Goal: Complete application form: Complete application form

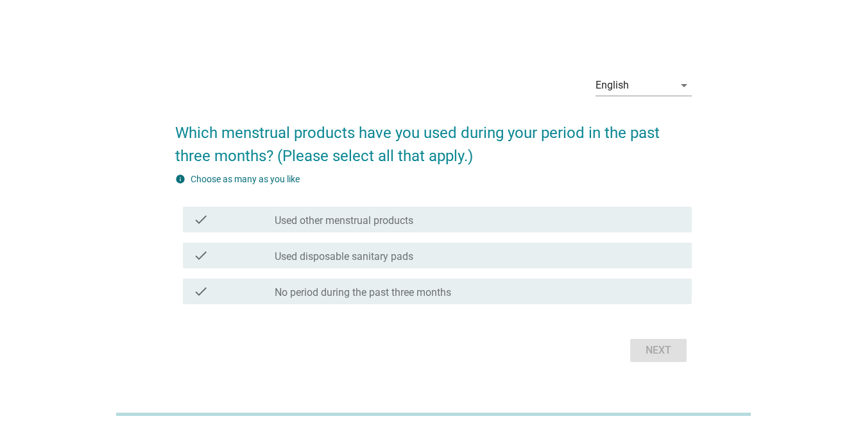
drag, startPoint x: 218, startPoint y: 278, endPoint x: 223, endPoint y: 272, distance: 8.2
click at [218, 279] on div "check check_box_outline_blank No period during the past three months" at bounding box center [437, 292] width 509 height 26
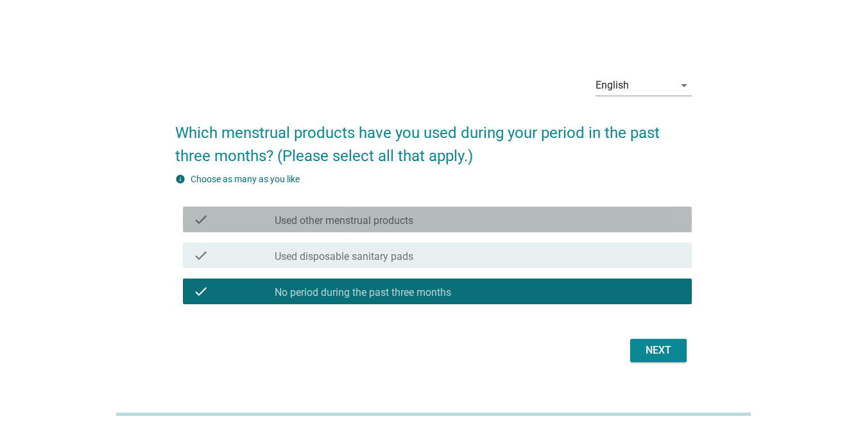
click at [253, 221] on div "check" at bounding box center [234, 219] width 82 height 15
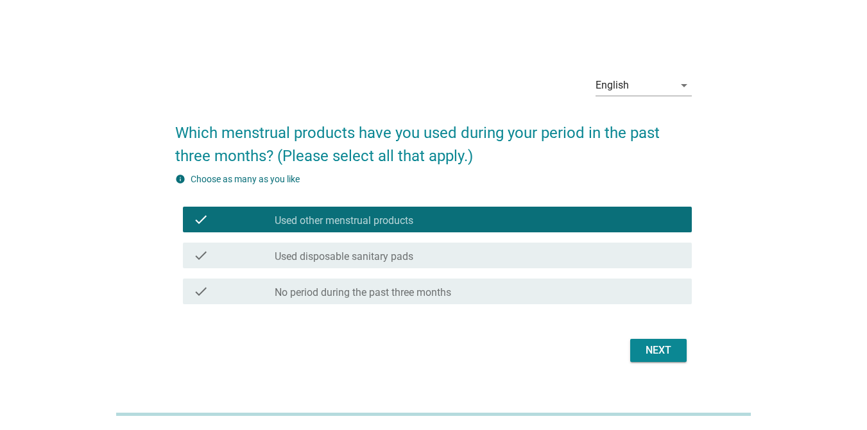
click at [262, 261] on div "check" at bounding box center [234, 255] width 82 height 15
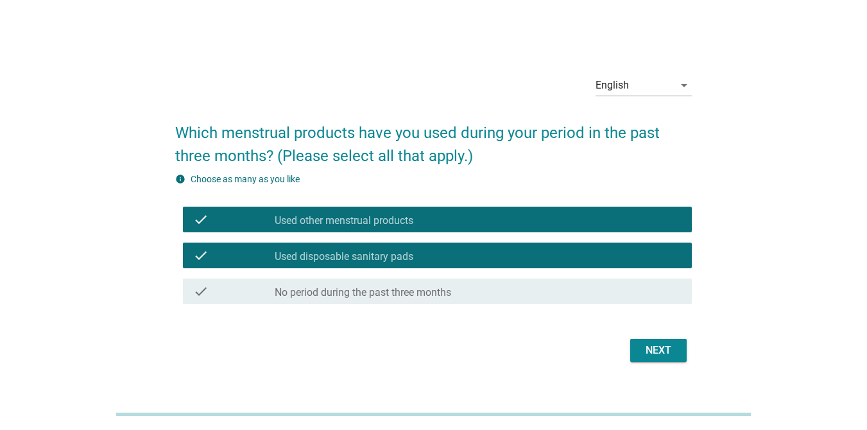
click at [664, 343] on div "Next" at bounding box center [658, 350] width 36 height 15
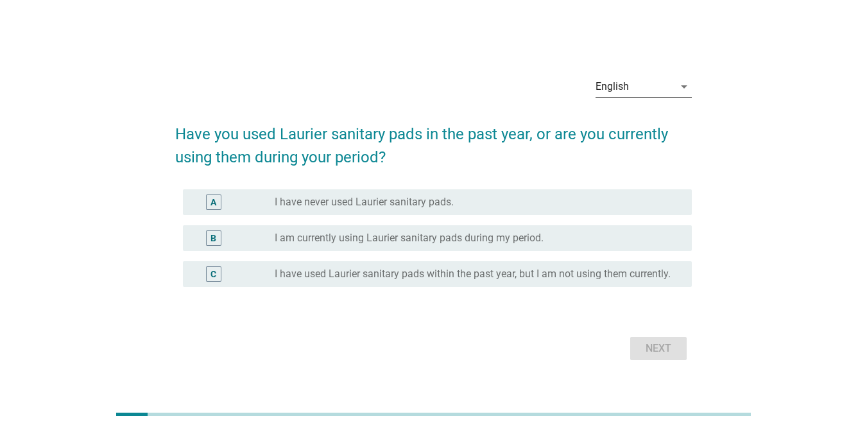
click at [667, 81] on div "English" at bounding box center [635, 86] width 78 height 21
click at [623, 118] on div "ภาษาไทย" at bounding box center [644, 122] width 76 height 15
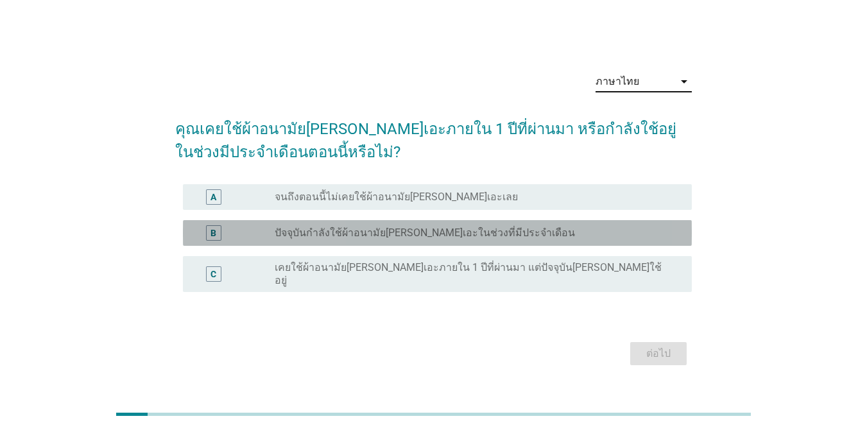
click at [506, 239] on div "radio_button_unchecked ปัจจุบันกำลังใช้ผ้าอนามัย[PERSON_NAME]เอะในช่วงที่มีประจ…" at bounding box center [473, 233] width 397 height 13
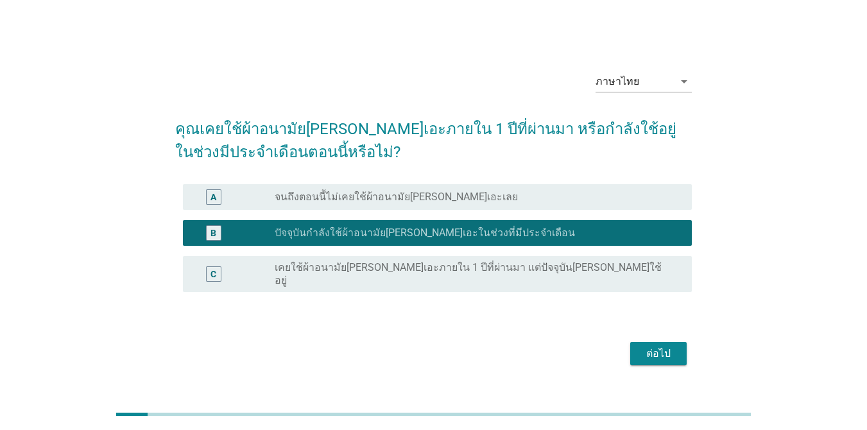
click at [656, 354] on div "ต่อไป" at bounding box center [658, 353] width 36 height 15
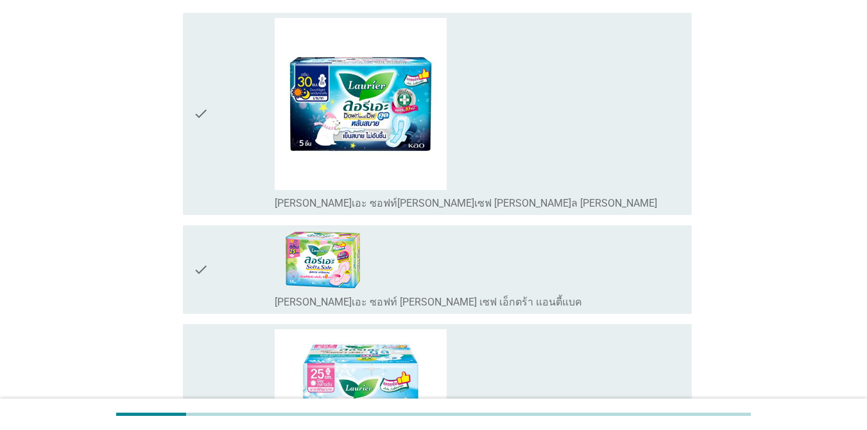
scroll to position [171, 0]
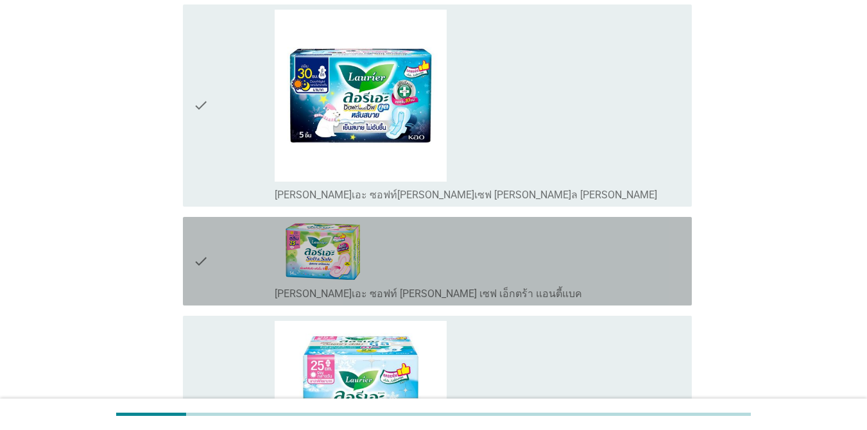
click at [440, 243] on div "check_box_outline_blank [PERSON_NAME]เอะ ซอฟท์ [PERSON_NAME] เซฟ เอ็กตร้า แอนตี…" at bounding box center [478, 261] width 407 height 78
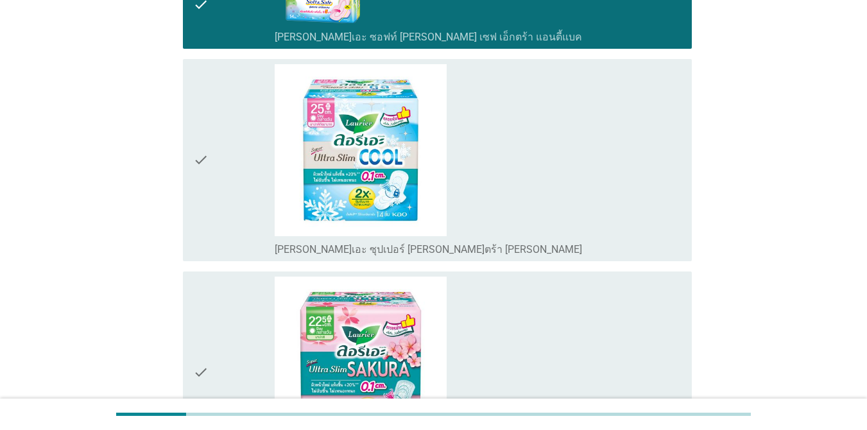
scroll to position [770, 0]
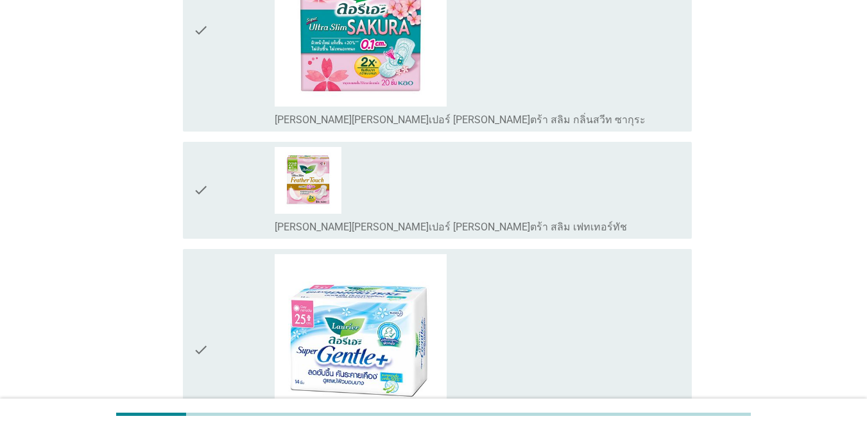
click at [490, 311] on div "check_box_outline_blank [PERSON_NAME][PERSON_NAME]เปอร์ [PERSON_NAME]" at bounding box center [478, 350] width 407 height 192
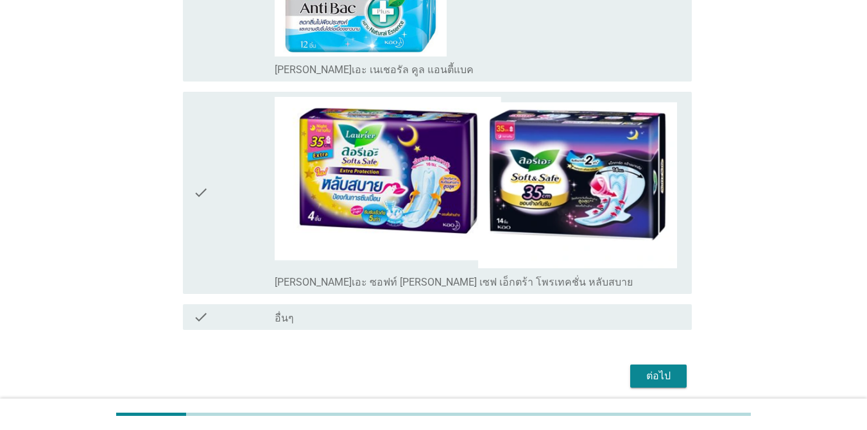
scroll to position [3090, 0]
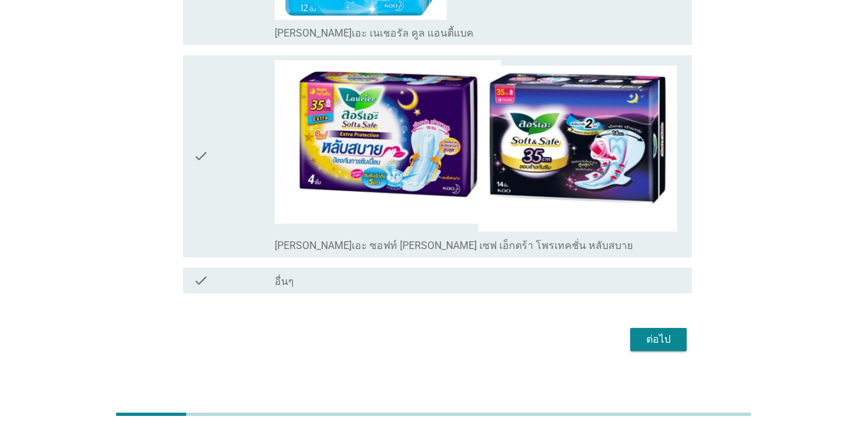
click at [636, 328] on button "ต่อไป" at bounding box center [658, 339] width 56 height 23
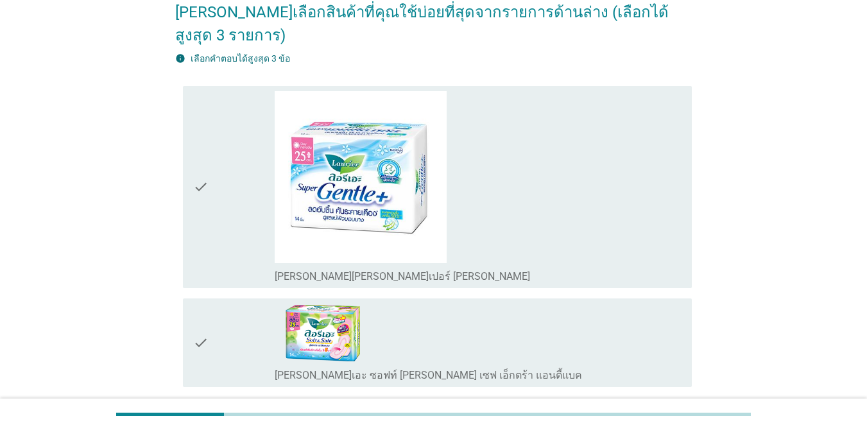
scroll to position [215, 0]
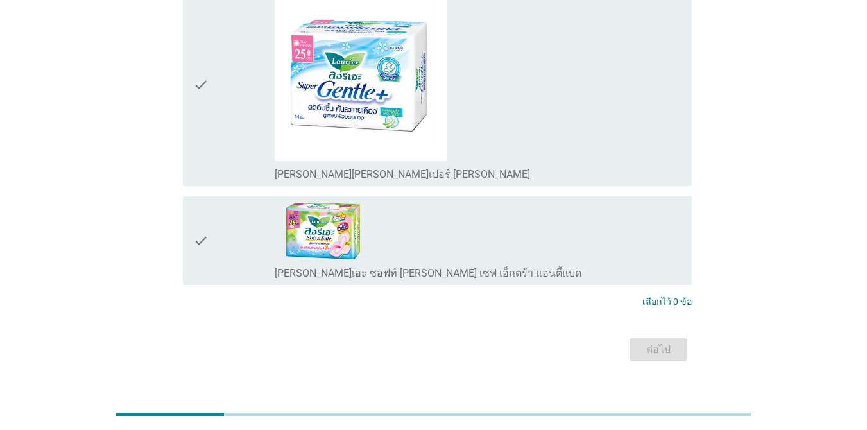
click at [538, 227] on div "check_box_outline_blank [PERSON_NAME]เอะ ซอฟท์ [PERSON_NAME] เซฟ เอ็กตร้า แอนตี…" at bounding box center [478, 241] width 407 height 78
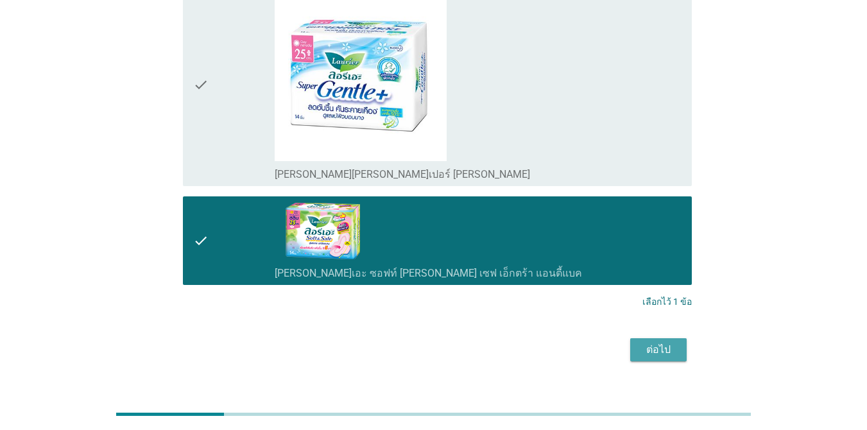
click at [649, 342] on div "ต่อไป" at bounding box center [658, 349] width 36 height 15
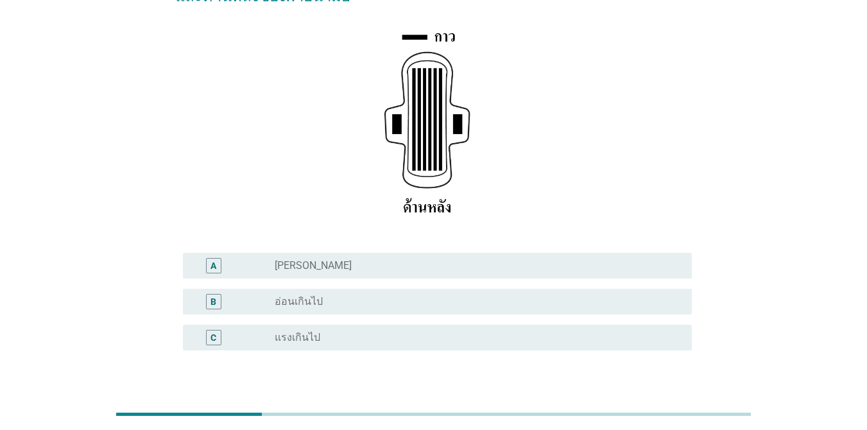
scroll to position [238, 0]
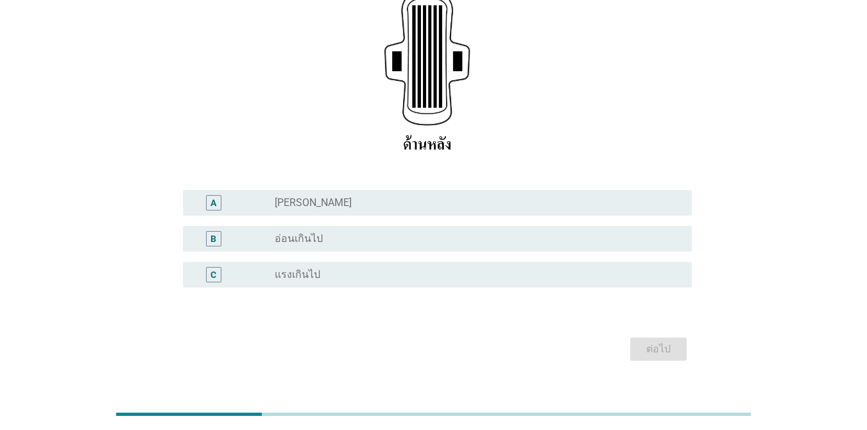
click at [399, 196] on div "radio_button_unchecked [PERSON_NAME]" at bounding box center [473, 202] width 397 height 13
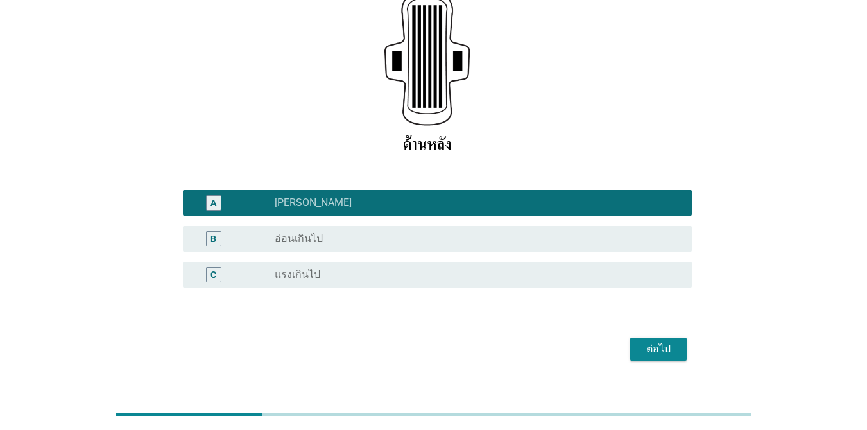
click at [644, 341] on div "ต่อไป" at bounding box center [658, 348] width 36 height 15
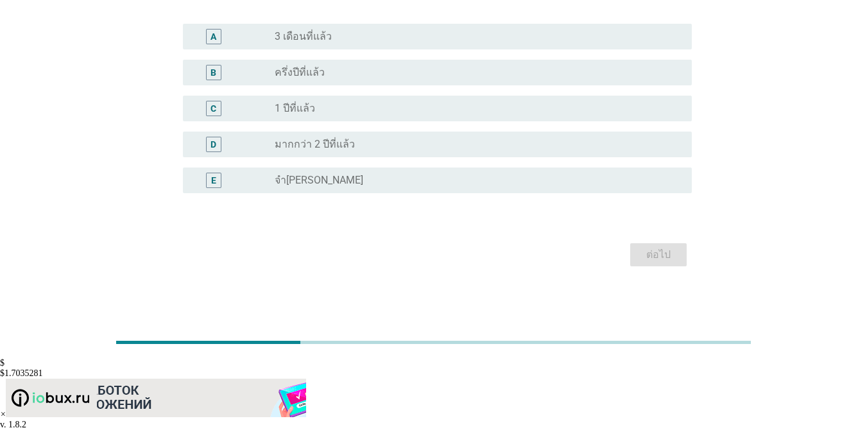
scroll to position [0, 0]
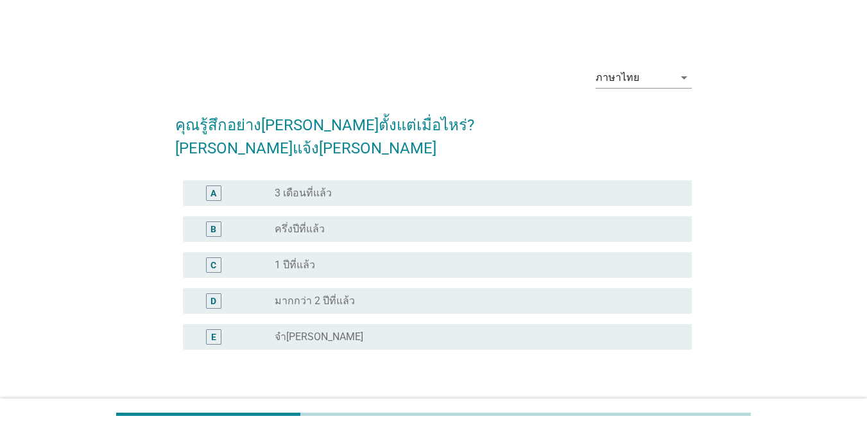
click at [433, 223] on div "radio_button_unchecked ครึ่งปีที่แล้ว" at bounding box center [473, 229] width 397 height 13
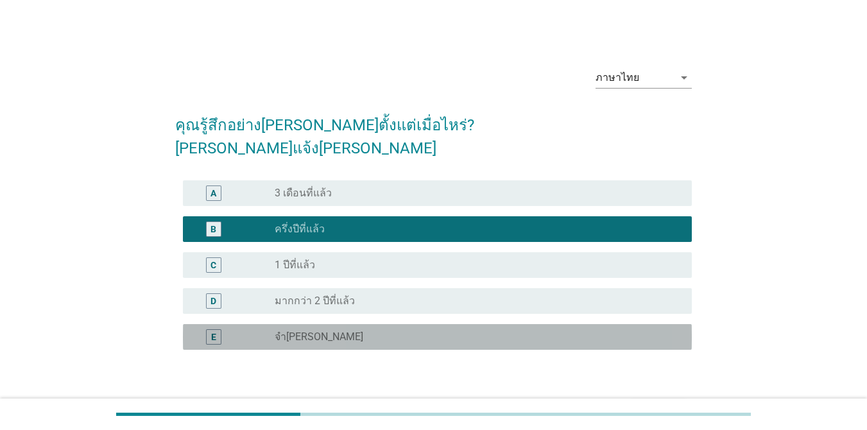
click at [451, 324] on div "E radio_button_unchecked จำ[PERSON_NAME]" at bounding box center [437, 337] width 509 height 26
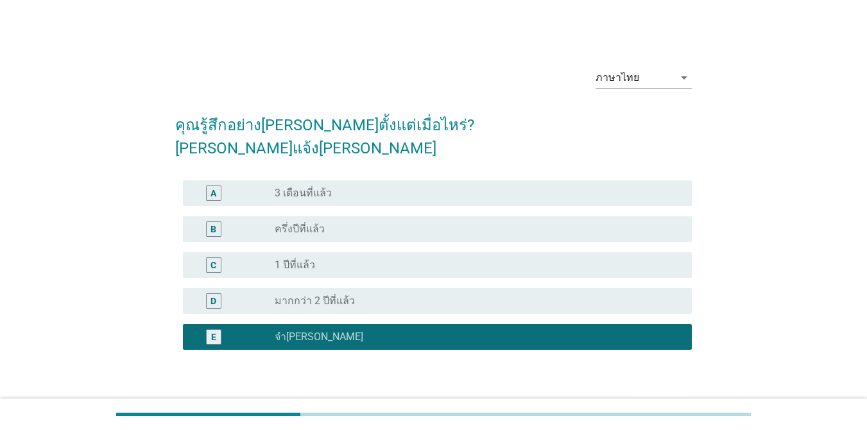
click at [438, 295] on div "radio_button_unchecked มากกว่า 2 ปีที่แล้ว" at bounding box center [473, 301] width 397 height 13
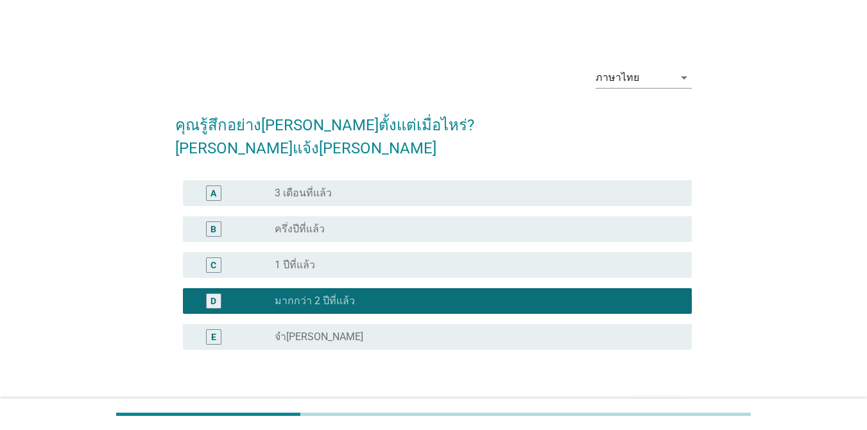
click at [662, 404] on div "ต่อไป" at bounding box center [658, 411] width 36 height 15
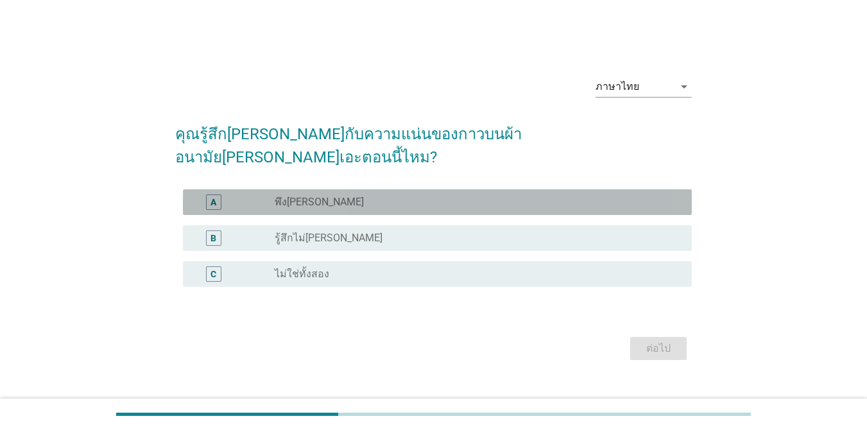
click at [436, 196] on div "radio_button_unchecked พึง[PERSON_NAME]" at bounding box center [473, 202] width 397 height 13
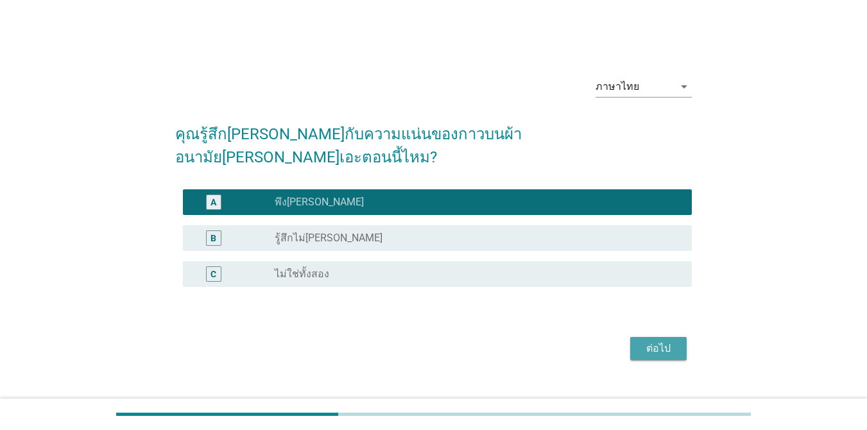
click at [653, 341] on div "ต่อไป" at bounding box center [658, 348] width 36 height 15
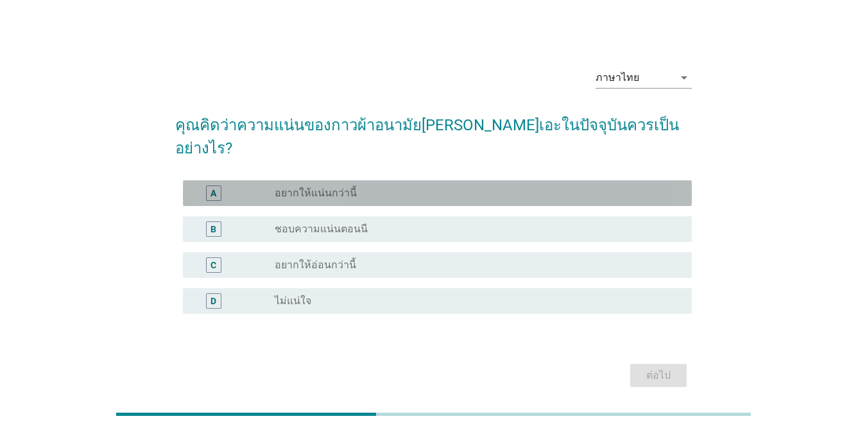
click at [390, 187] on div "radio_button_unchecked อยากให้แน่นกว่านี้" at bounding box center [473, 193] width 397 height 13
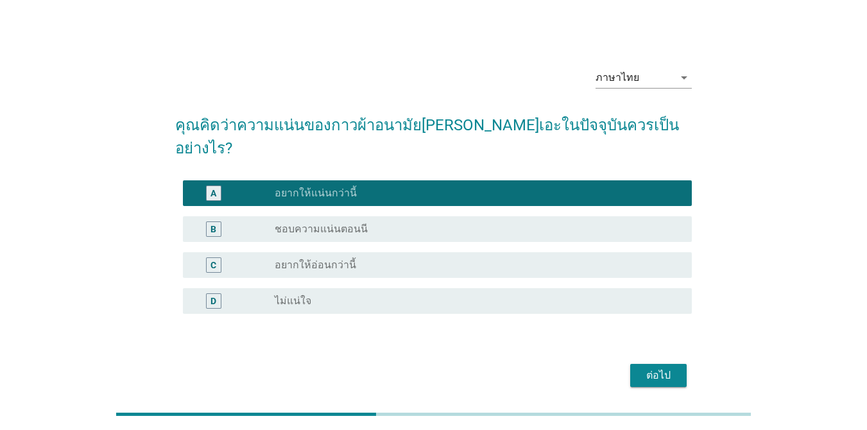
click at [621, 360] on div "ต่อไป" at bounding box center [433, 375] width 517 height 31
click at [665, 368] on div "ต่อไป" at bounding box center [658, 375] width 36 height 15
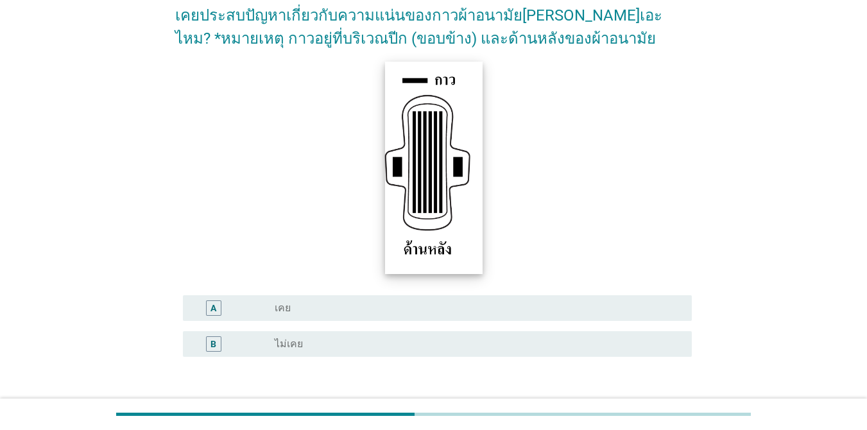
scroll to position [202, 0]
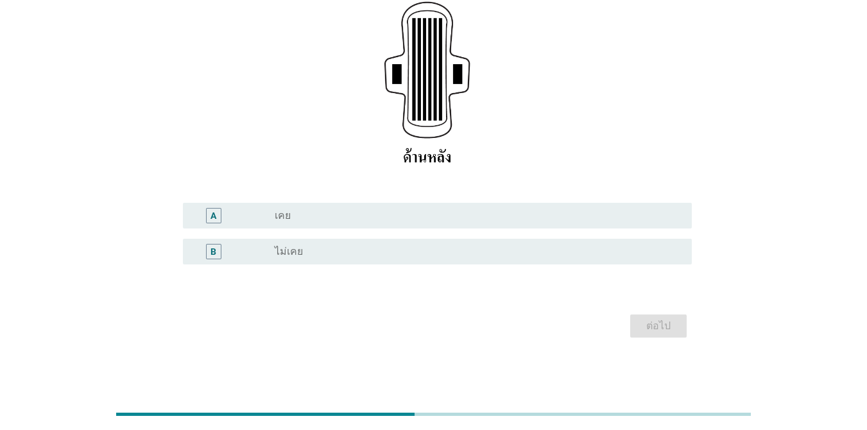
click at [400, 216] on div "radio_button_unchecked เคย" at bounding box center [473, 215] width 397 height 13
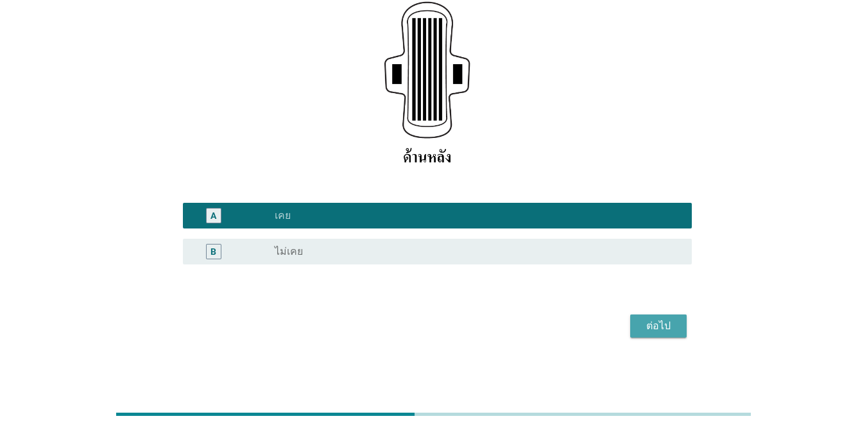
click at [640, 326] on div "ต่อไป" at bounding box center [658, 325] width 36 height 15
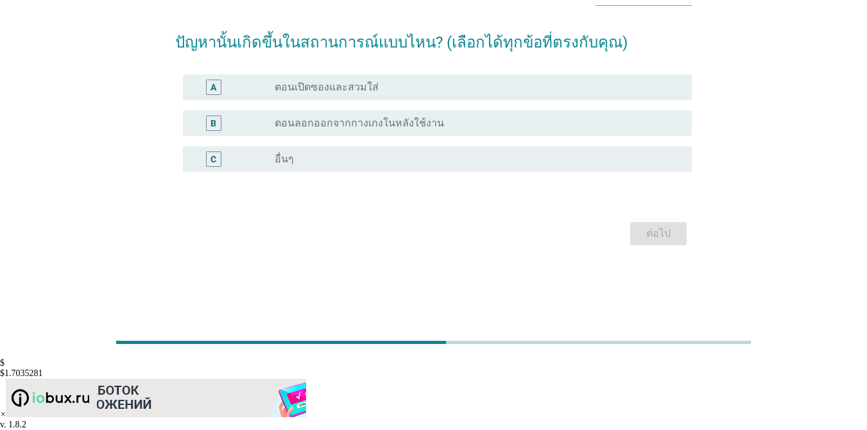
scroll to position [0, 0]
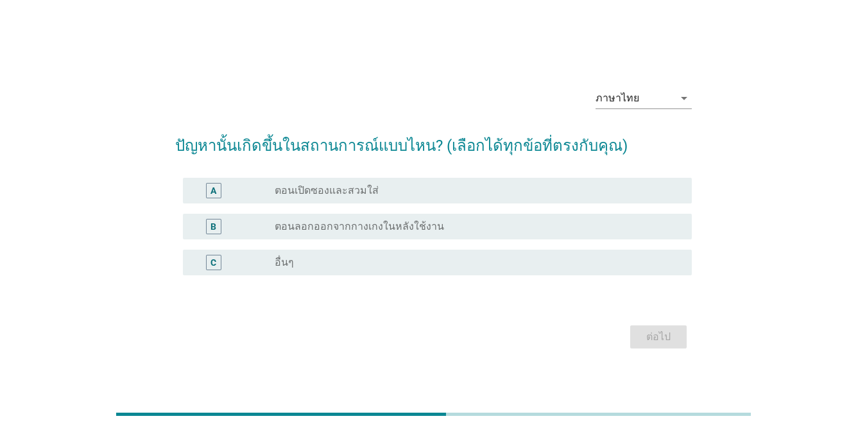
click at [343, 225] on label "ตอนลอกออกจากกางเกงในหลังใช้งาน" at bounding box center [359, 226] width 169 height 13
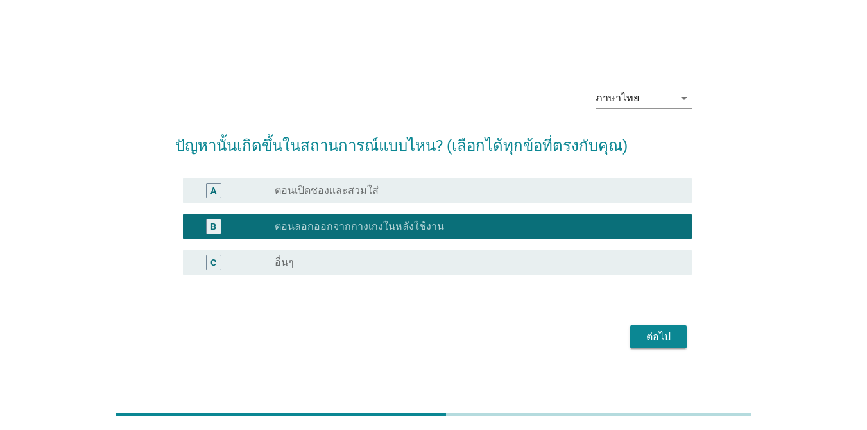
click at [499, 193] on div "radio_button_unchecked ตอนเปิดซองและสวมใส่" at bounding box center [473, 190] width 397 height 13
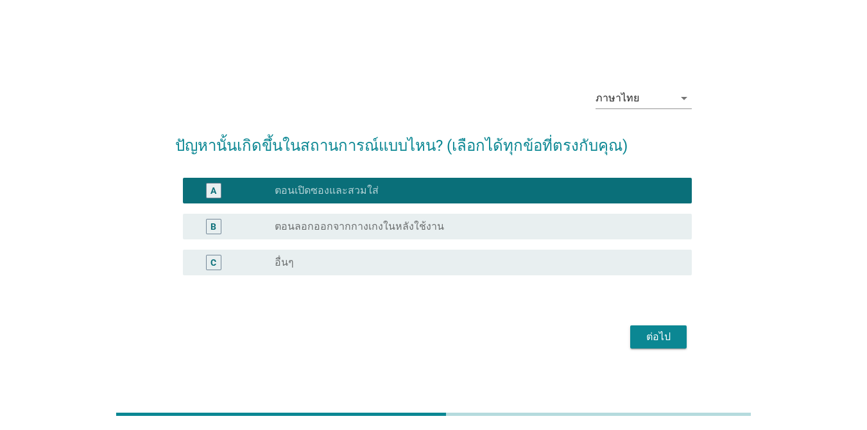
click at [663, 332] on div "ต่อไป" at bounding box center [658, 336] width 36 height 15
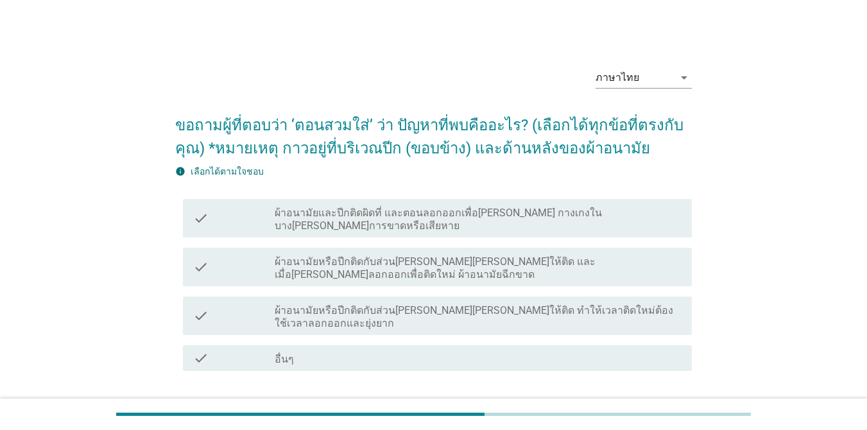
click at [476, 255] on label "ผ้าอนามัยหรือปีกติดกับส่วน[PERSON_NAME][PERSON_NAME]ให้ติด และเมื่อ[PERSON_NAME…" at bounding box center [478, 268] width 407 height 26
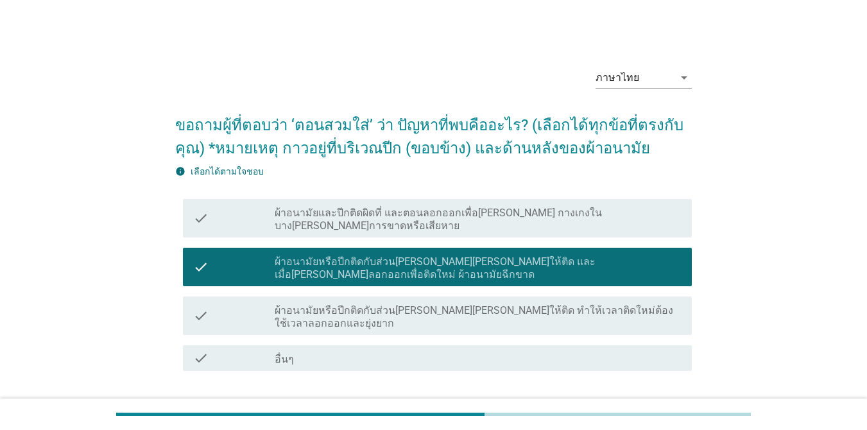
click at [639, 406] on button "ต่อไป" at bounding box center [658, 417] width 56 height 23
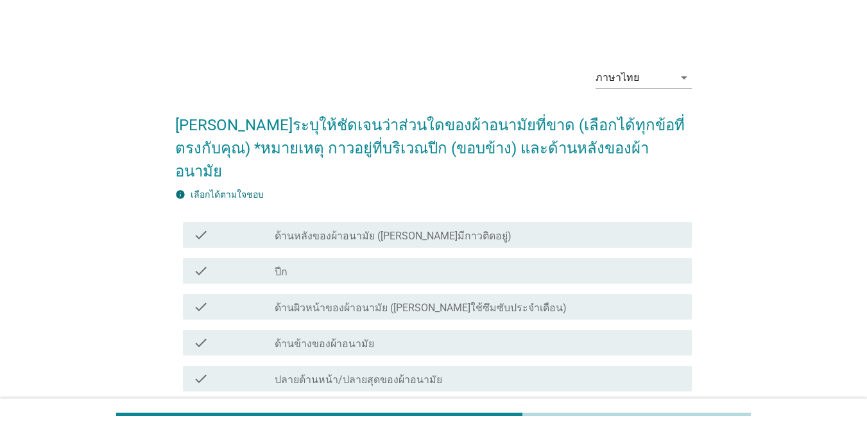
click at [522, 295] on div "check check_box_outline_blank ด้านผิวหน้าของผ้าอนามัย ([PERSON_NAME]ใช้ซึมซับปร…" at bounding box center [437, 307] width 509 height 26
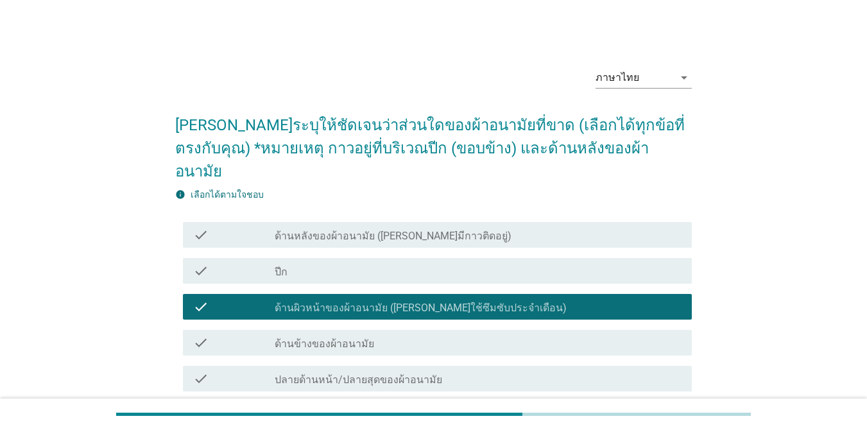
click at [522, 227] on div "check_box_outline_blank ด้านหลังของผ้าอนามัย ([PERSON_NAME]มีกาวติดอยู่)" at bounding box center [478, 234] width 407 height 15
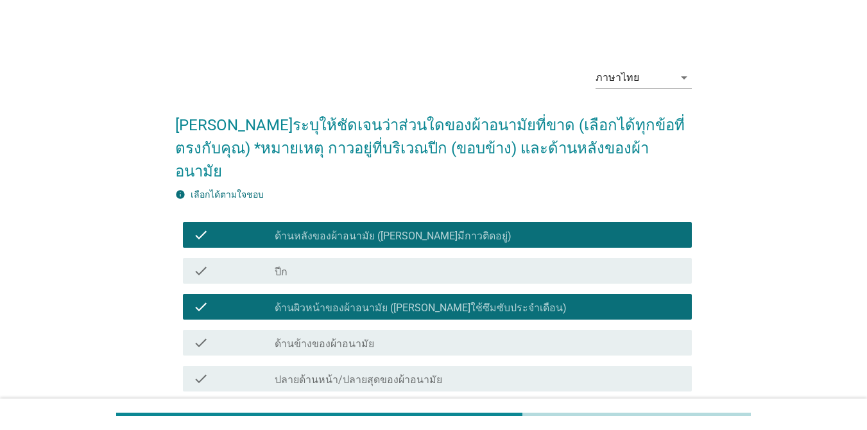
click at [499, 259] on div "check check_box_outline_blank ปีก" at bounding box center [437, 271] width 509 height 26
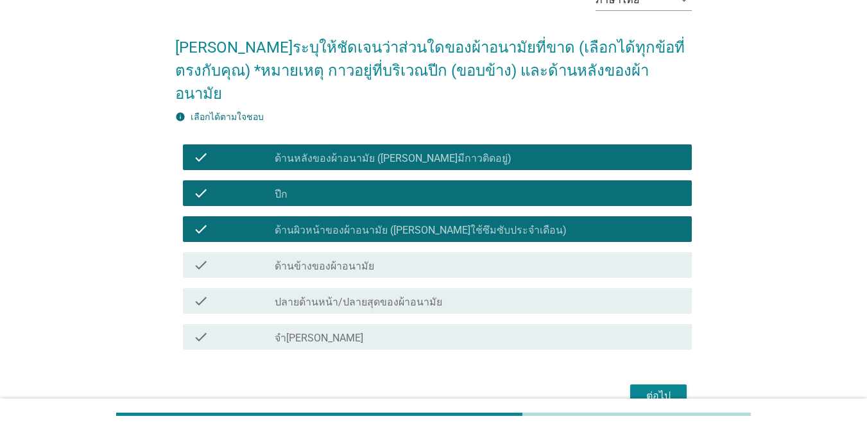
scroll to position [124, 0]
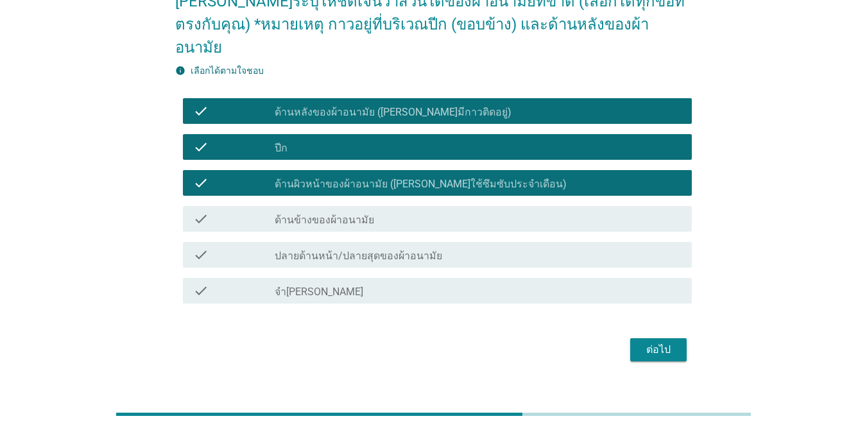
click at [660, 342] on div "ต่อไป" at bounding box center [658, 349] width 36 height 15
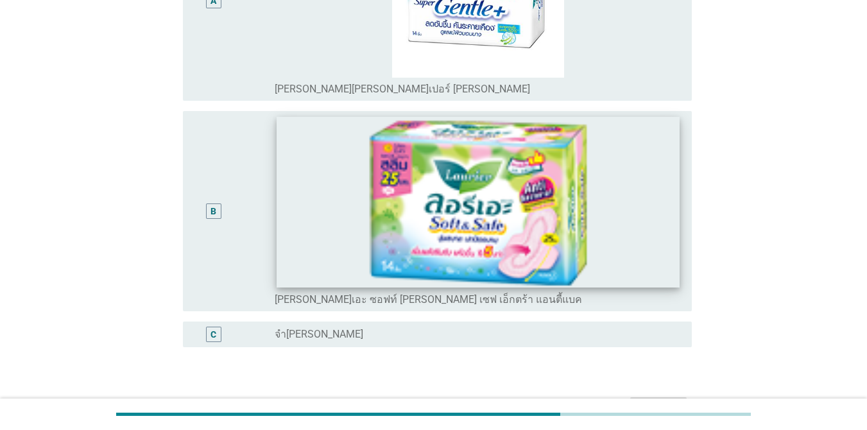
click at [512, 237] on img at bounding box center [478, 202] width 403 height 170
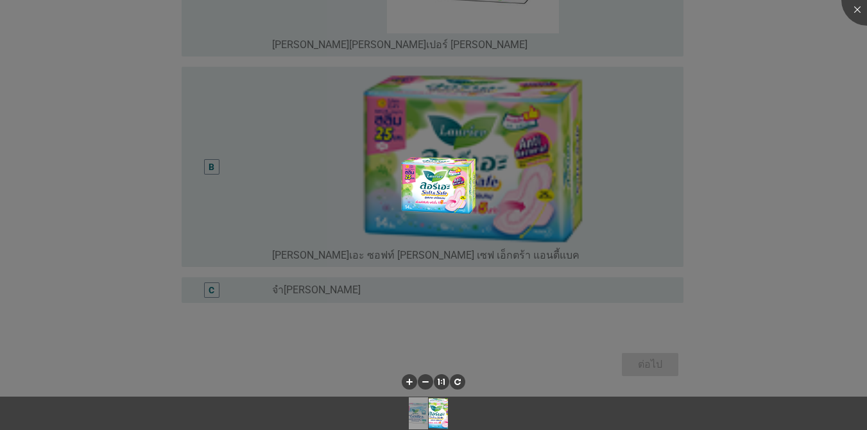
scroll to position [307, 0]
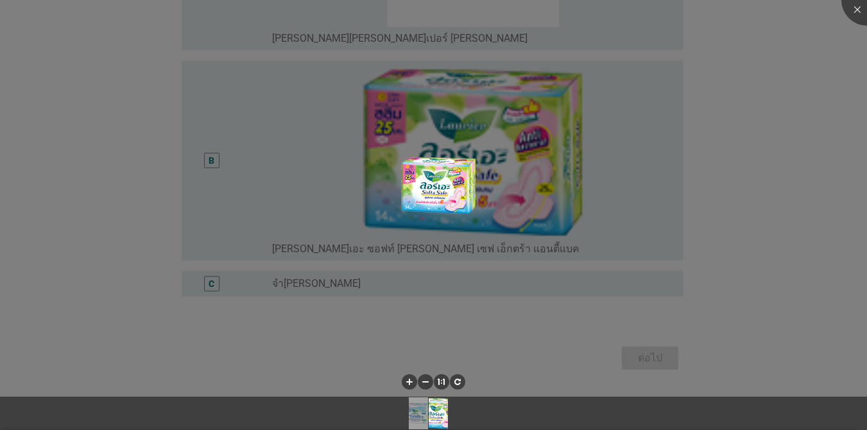
click at [630, 351] on div at bounding box center [433, 215] width 867 height 430
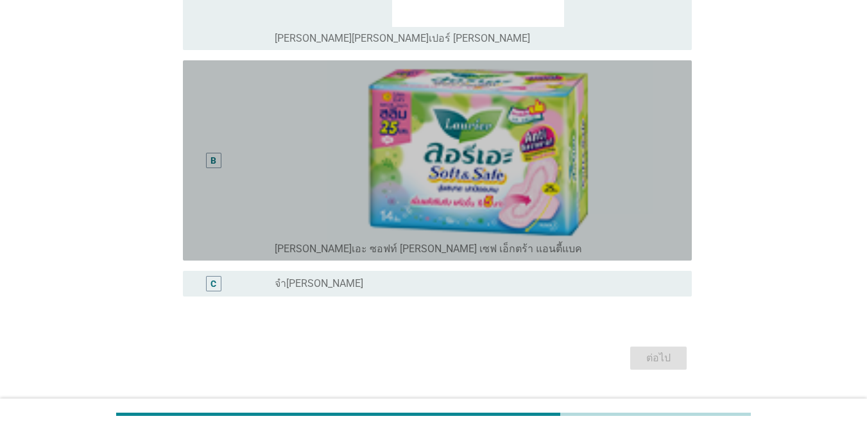
click at [212, 158] on div "B" at bounding box center [213, 159] width 6 height 13
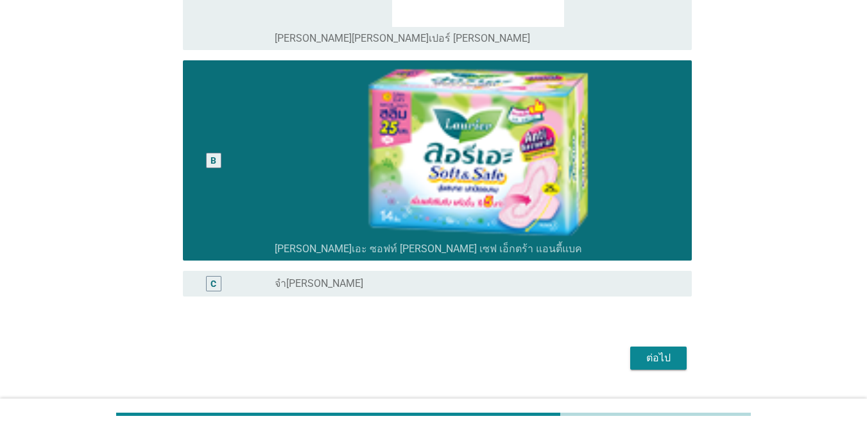
click at [660, 352] on div "ต่อไป" at bounding box center [658, 357] width 36 height 15
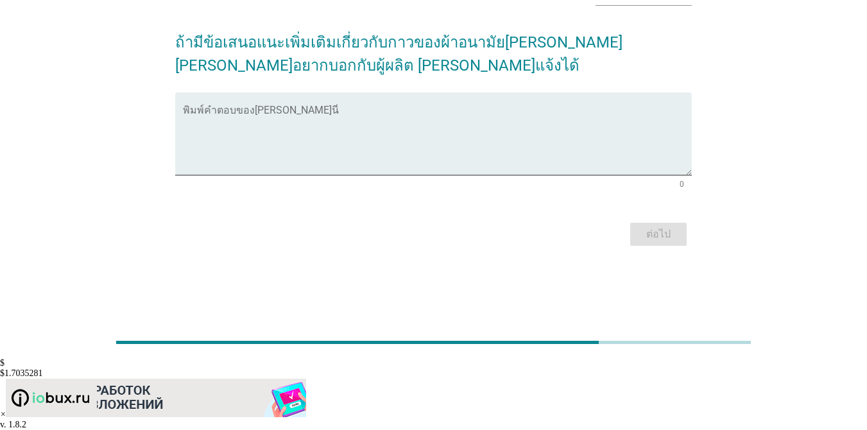
scroll to position [0, 0]
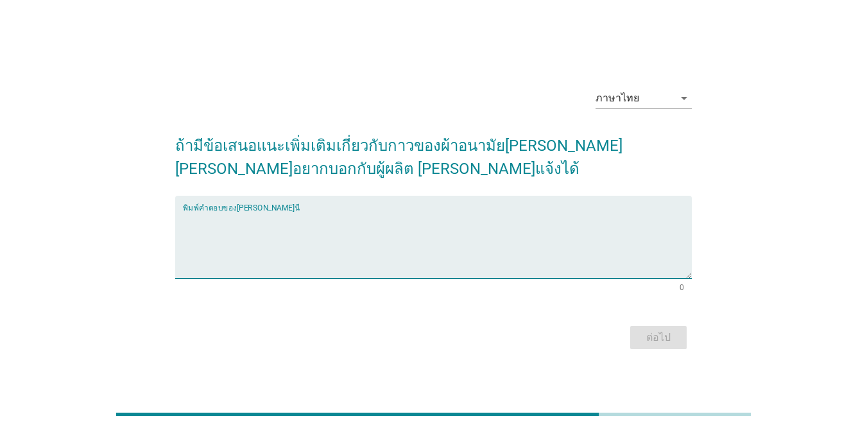
click at [530, 212] on textarea "พิมพ์คำตอบของคุณ ที่นี่" at bounding box center [437, 244] width 509 height 67
click at [568, 231] on textarea "พิมพ์คำตอบของคุณ ที่นี่" at bounding box center [437, 244] width 509 height 67
type textarea "เ"
type textarea "f"
type textarea "goodjob"
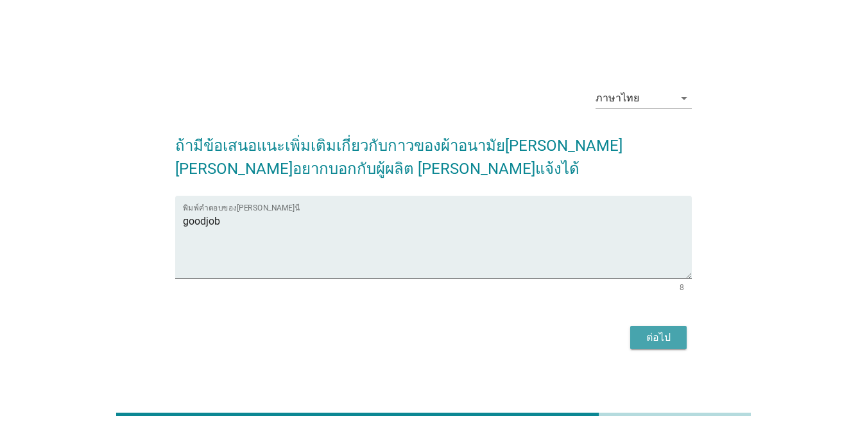
click at [659, 334] on div "ต่อไป" at bounding box center [658, 337] width 36 height 15
